Goal: Transaction & Acquisition: Purchase product/service

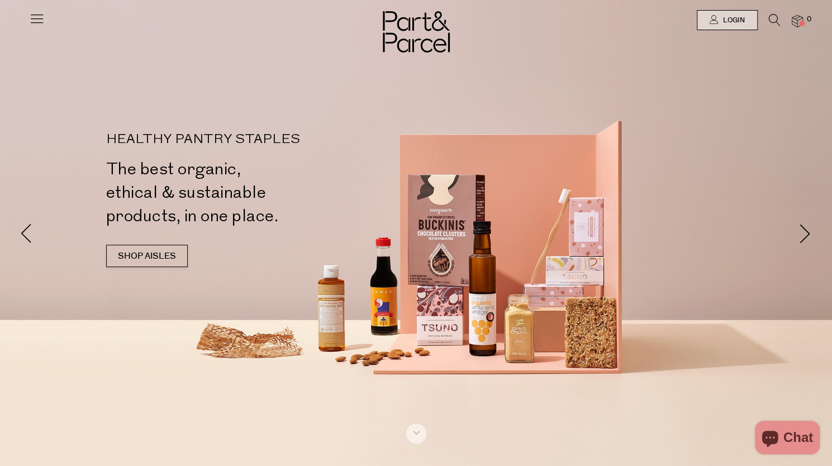
click at [721, 30] on div at bounding box center [416, 20] width 832 height 40
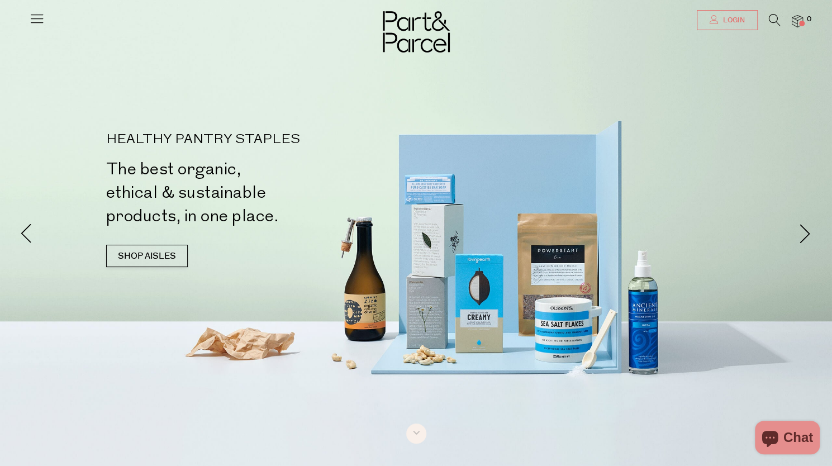
click at [726, 19] on span "Login" at bounding box center [732, 20] width 25 height 9
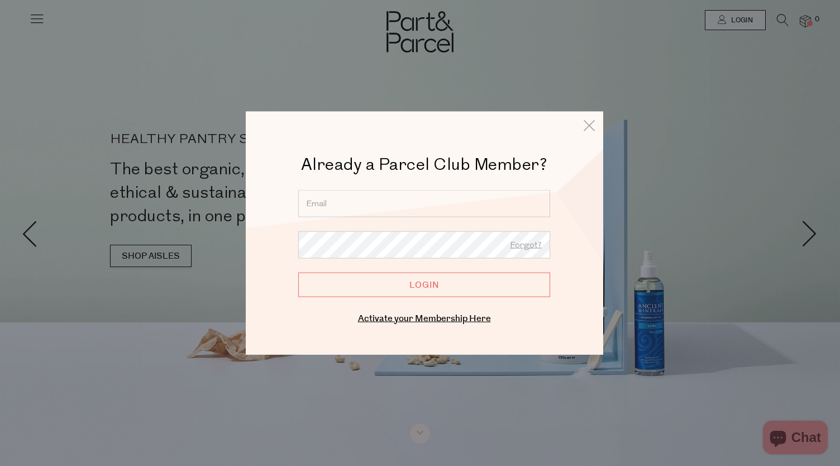
click at [483, 209] on input "email" at bounding box center [424, 203] width 252 height 27
type input "n.m.dileo@gmail.com"
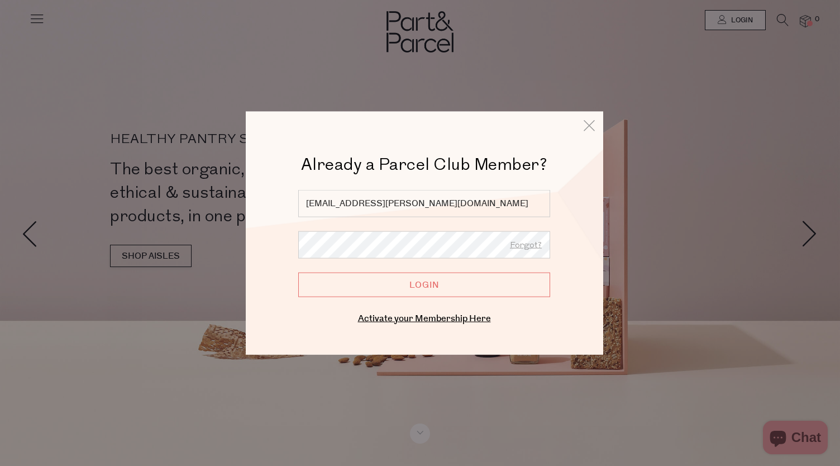
click at [298, 272] on input "Login" at bounding box center [424, 284] width 252 height 25
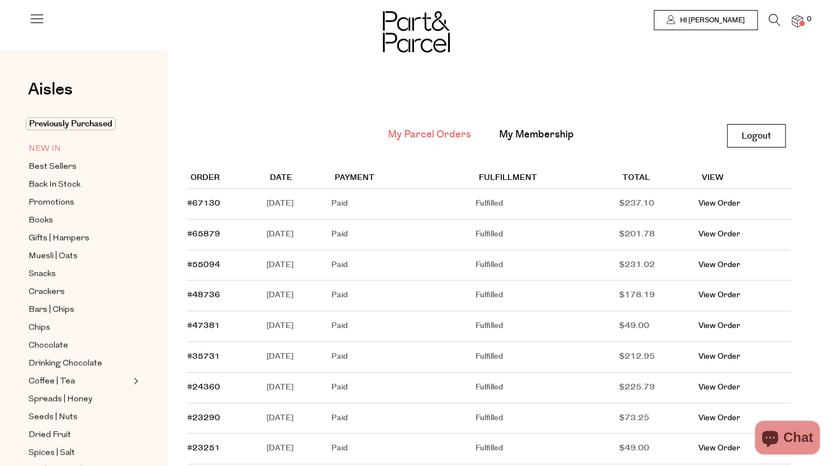
click at [61, 146] on link "NEW IN" at bounding box center [79, 149] width 102 height 14
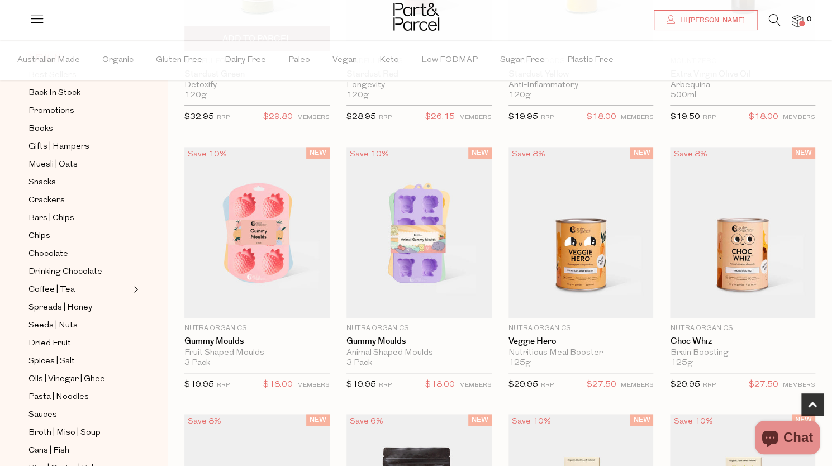
scroll to position [278, 0]
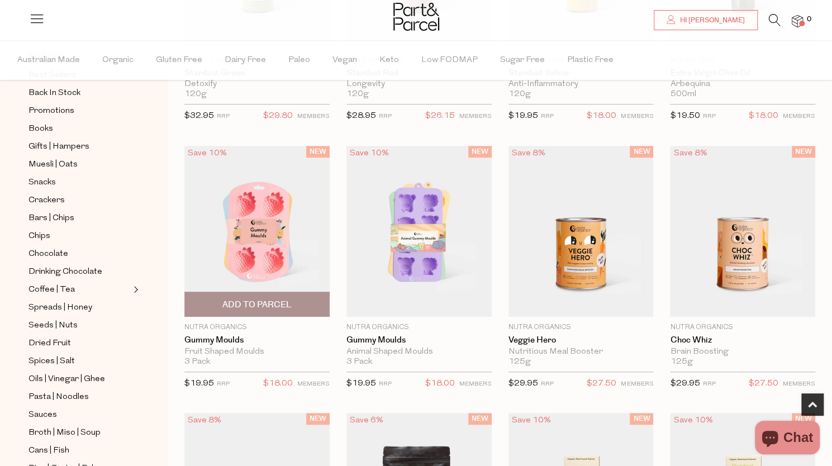
click at [280, 270] on img at bounding box center [256, 231] width 145 height 171
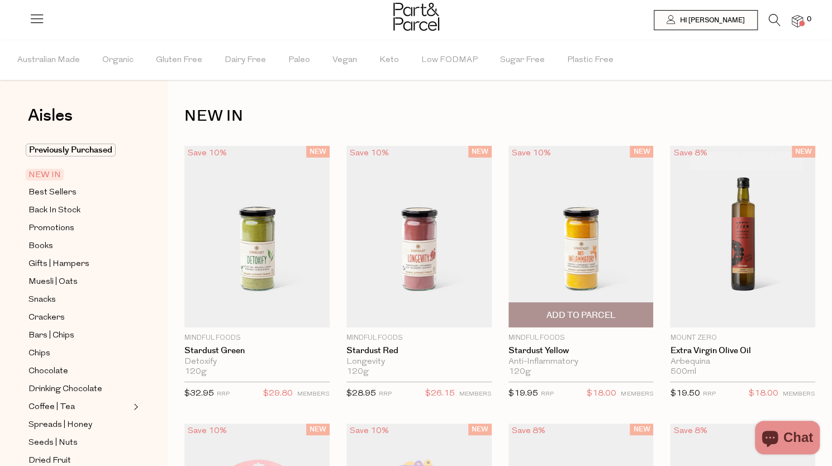
click at [562, 259] on img at bounding box center [580, 237] width 145 height 182
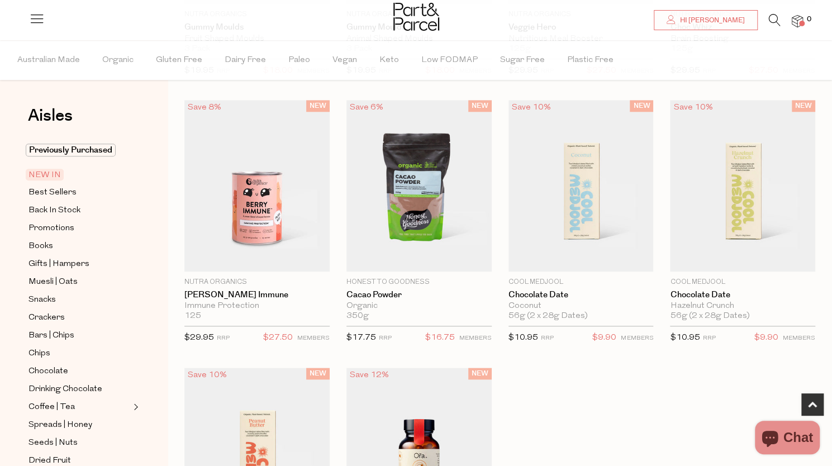
scroll to position [592, 0]
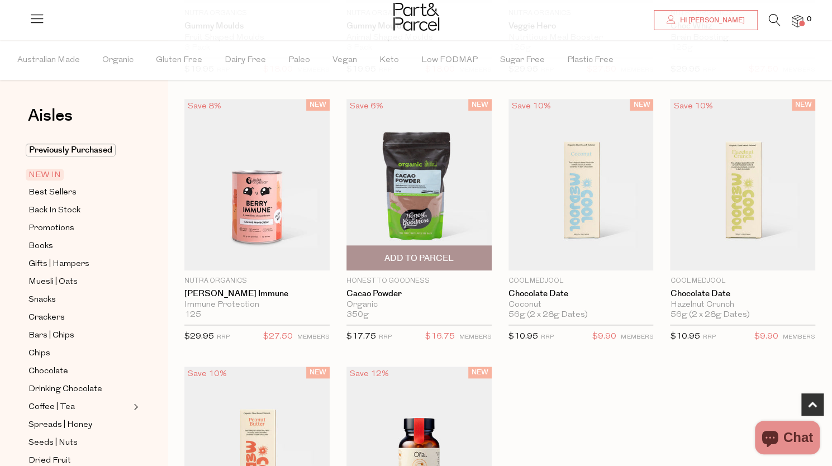
click at [432, 252] on span "Add To Parcel" at bounding box center [418, 258] width 69 height 12
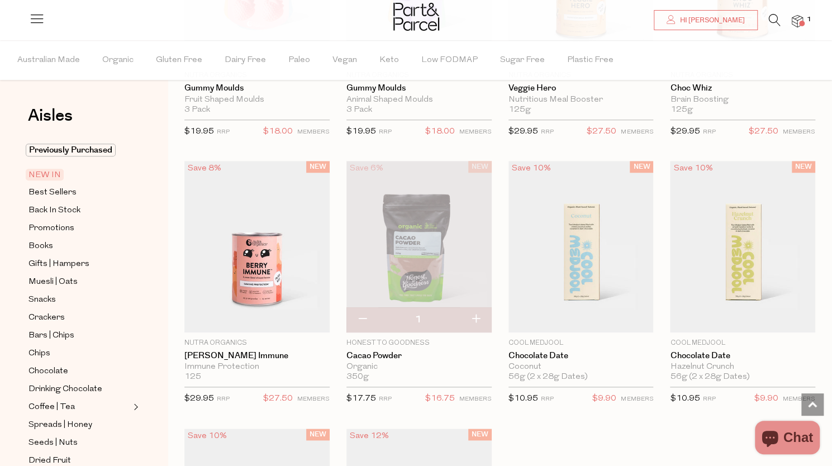
scroll to position [526, 0]
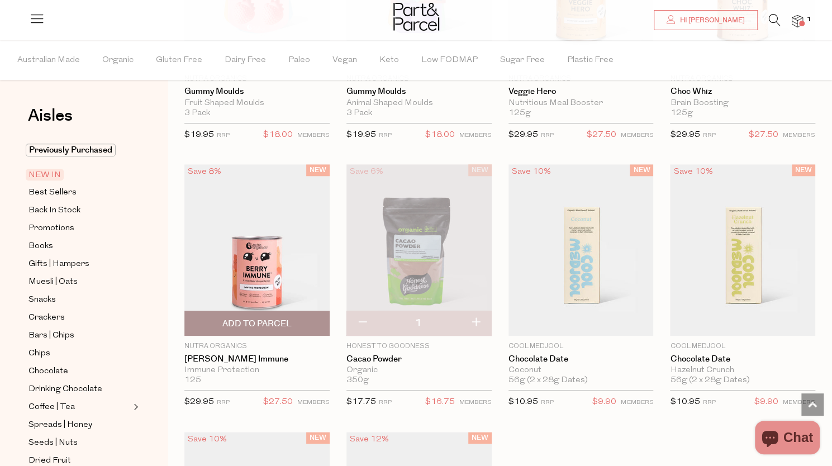
click at [273, 282] on img at bounding box center [256, 249] width 145 height 171
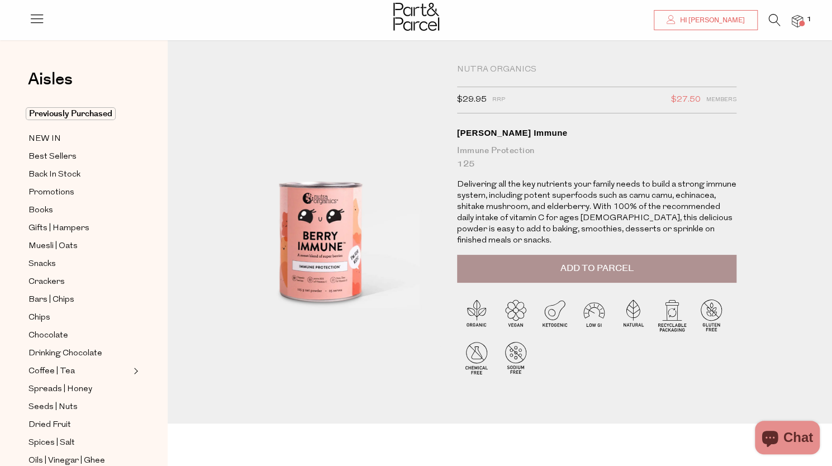
scroll to position [8, 0]
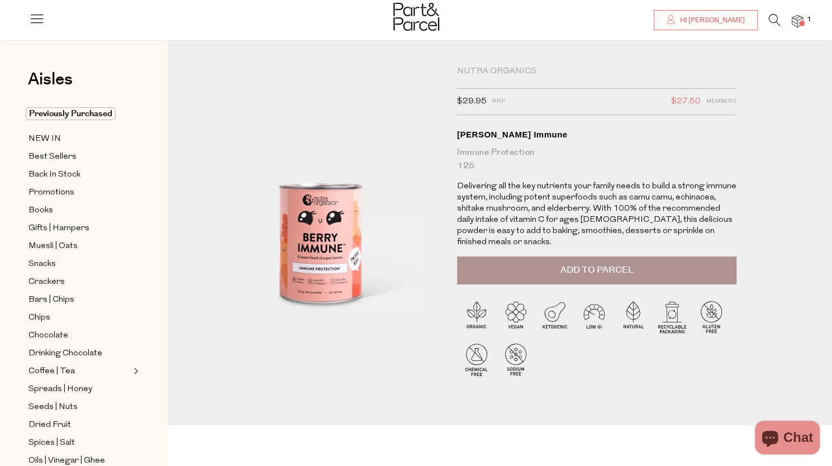
click at [581, 264] on span "Add to Parcel" at bounding box center [596, 270] width 73 height 13
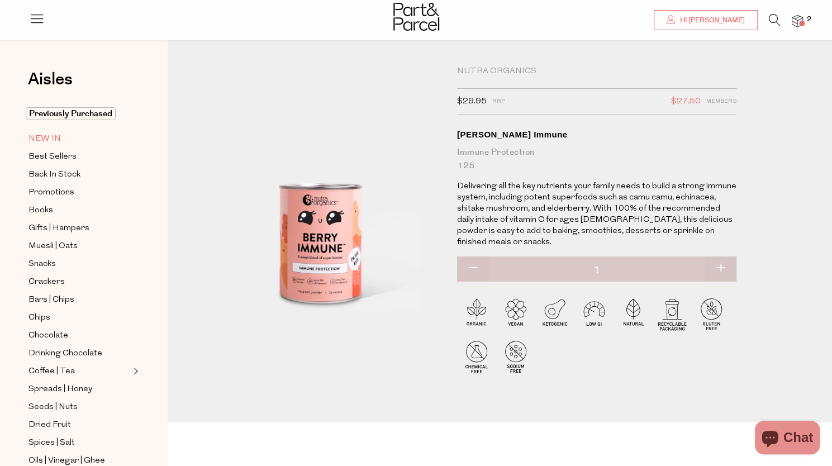
click at [64, 142] on link "NEW IN" at bounding box center [79, 139] width 102 height 14
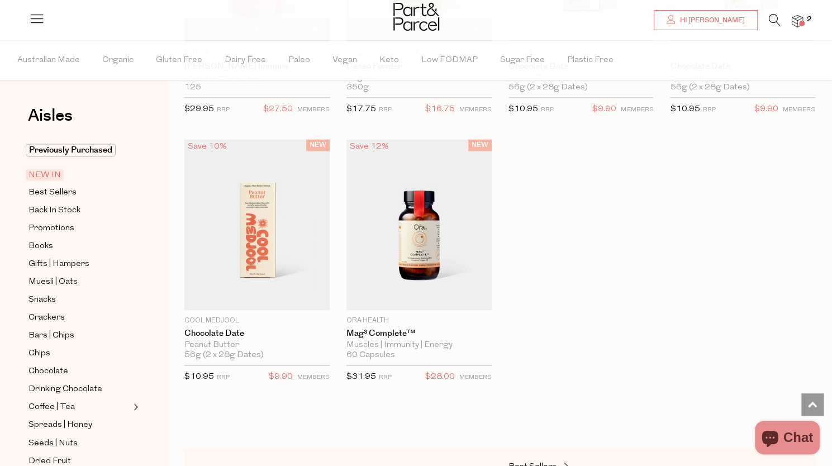
scroll to position [818, 0]
click at [61, 191] on span "Best Sellers" at bounding box center [52, 192] width 48 height 13
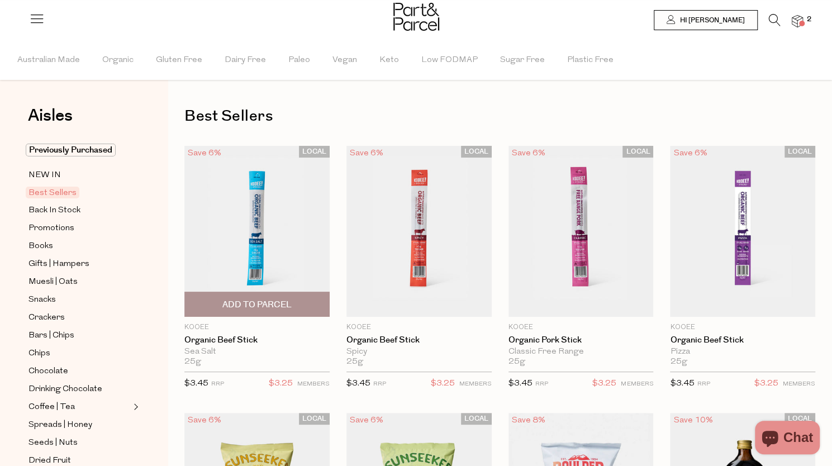
click at [238, 307] on span "Add To Parcel" at bounding box center [256, 305] width 69 height 12
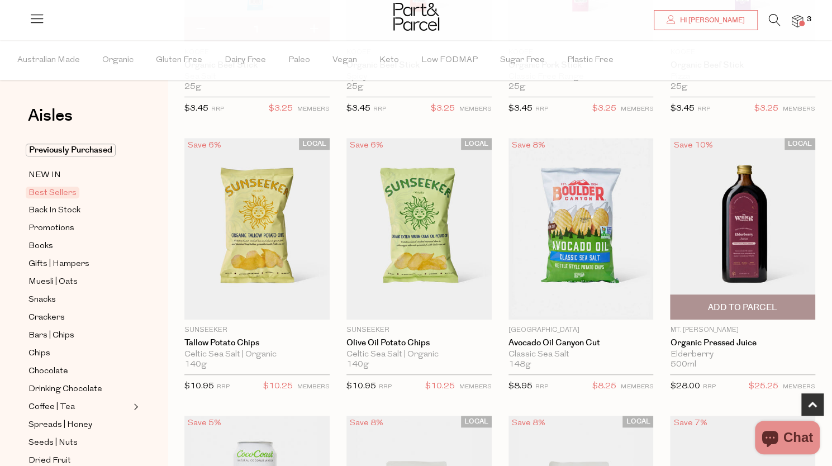
scroll to position [250, 0]
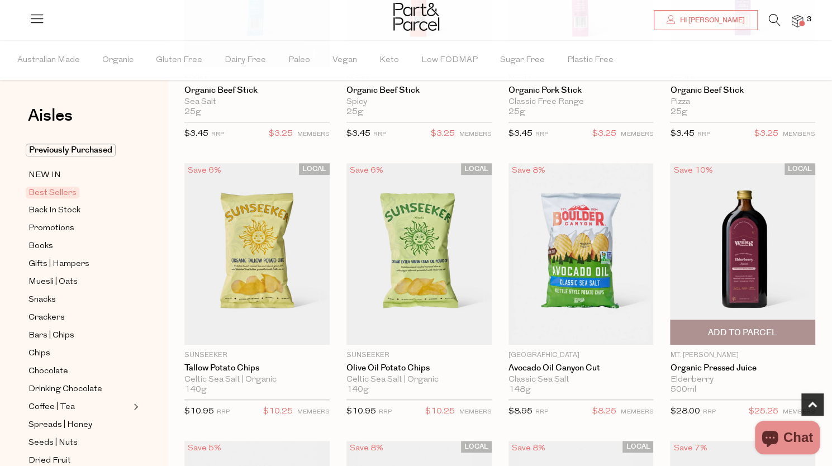
click at [733, 330] on span "Add To Parcel" at bounding box center [742, 333] width 69 height 12
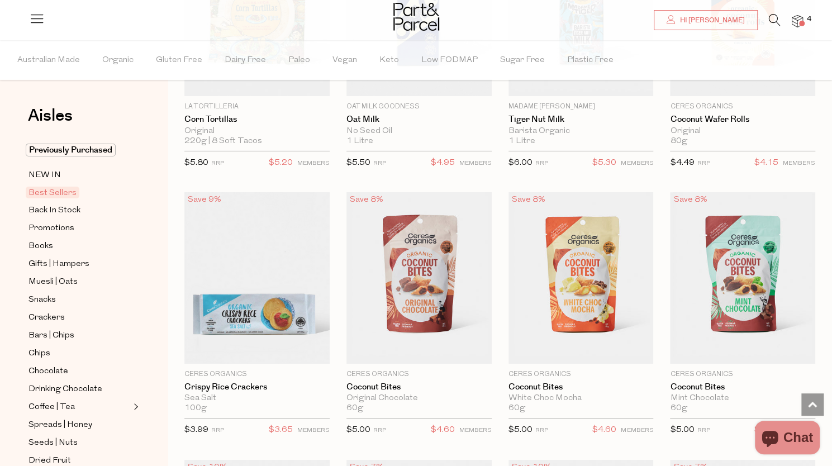
scroll to position [2107, 0]
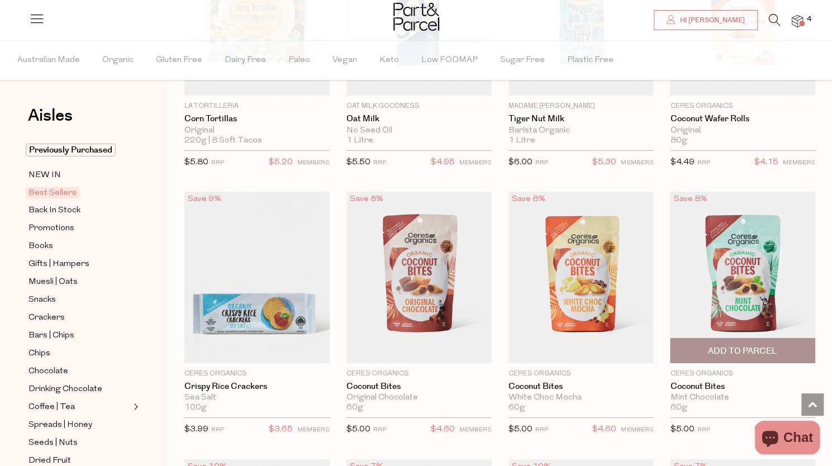
click at [770, 345] on span "Add To Parcel" at bounding box center [742, 351] width 69 height 12
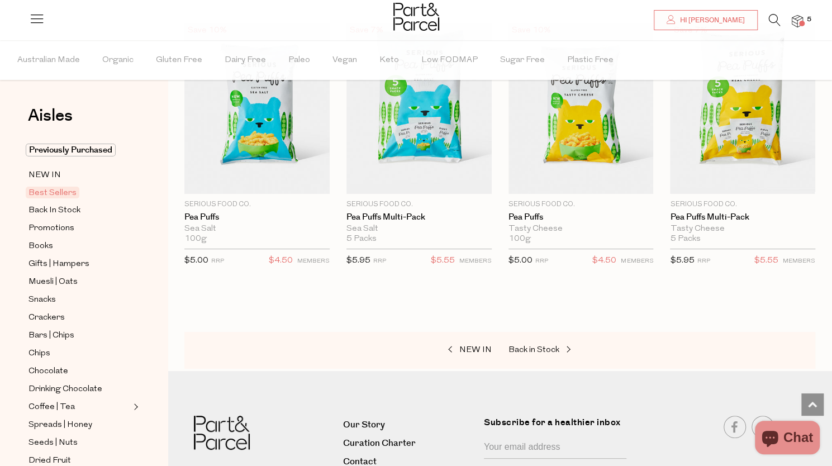
scroll to position [2544, 0]
click at [541, 345] on span "Back in Stock" at bounding box center [533, 349] width 51 height 8
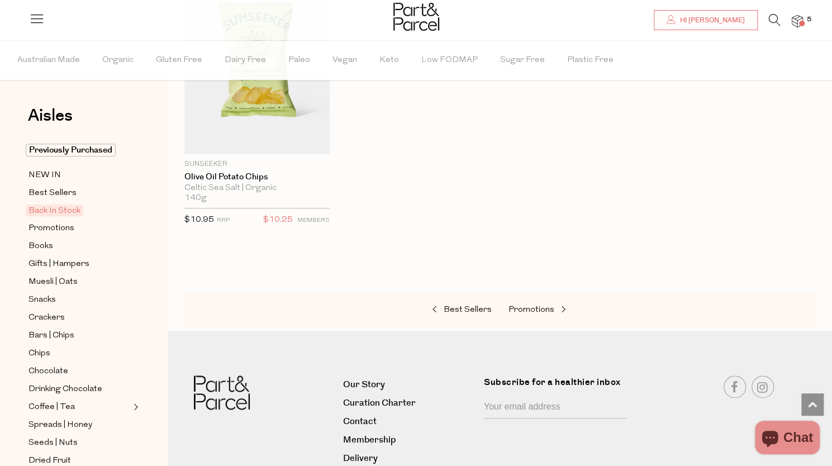
scroll to position [734, 0]
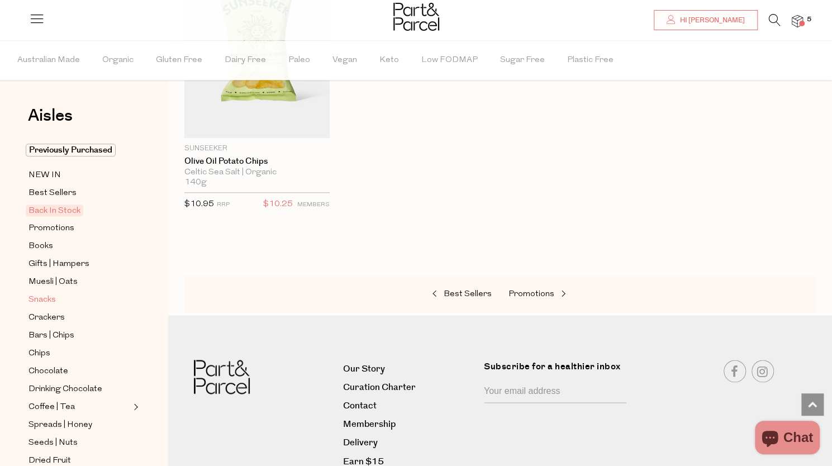
click at [45, 300] on span "Snacks" at bounding box center [41, 299] width 27 height 13
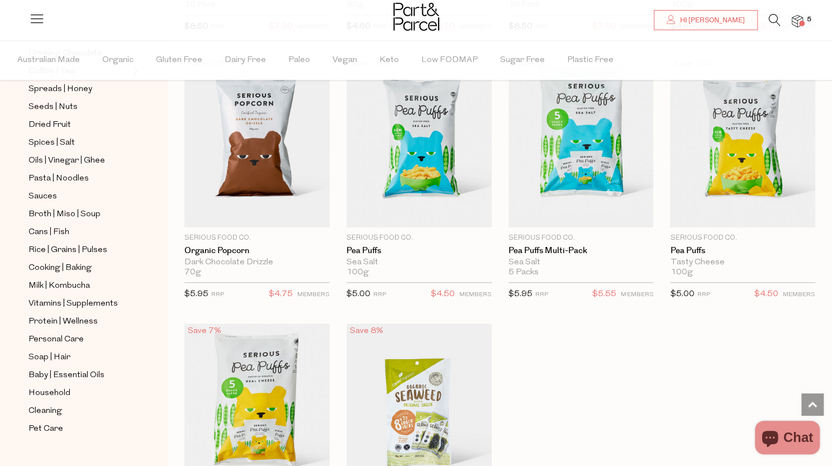
scroll to position [3051, 0]
